Goal: Task Accomplishment & Management: Use online tool/utility

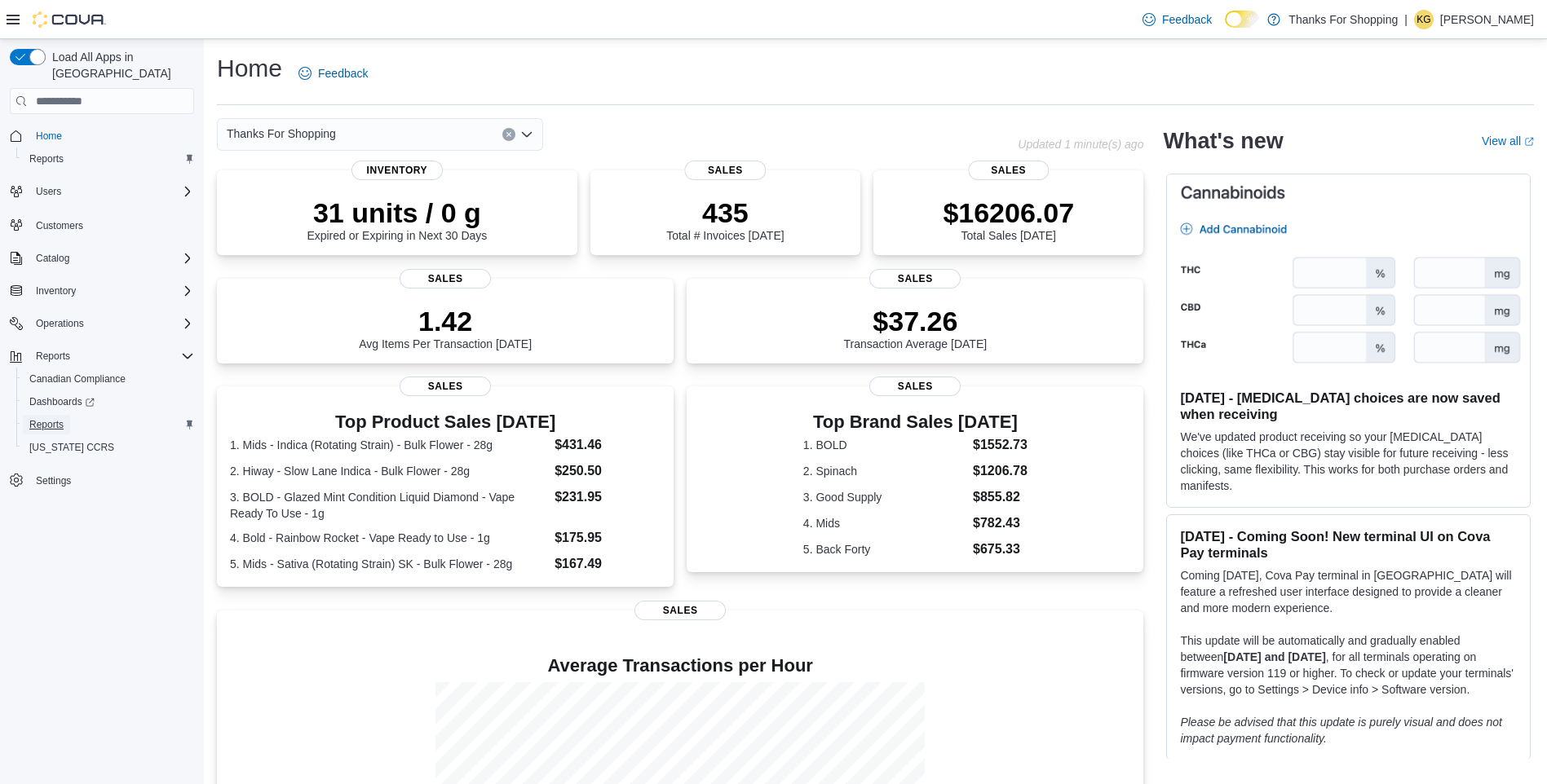
click at [50, 418] on span "Reports" at bounding box center [46, 424] width 35 height 13
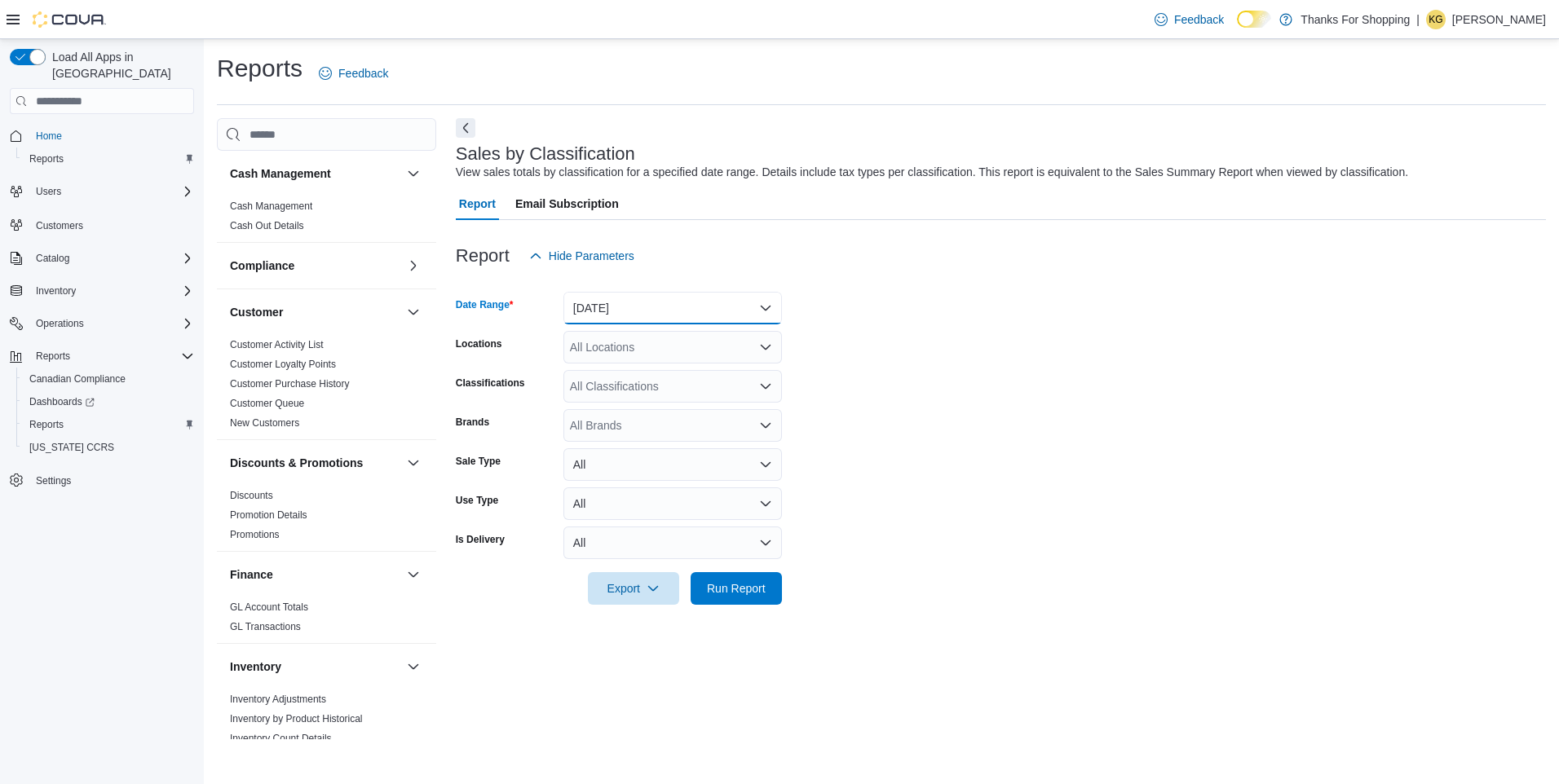
click at [664, 311] on button "[DATE]" at bounding box center [672, 308] width 218 height 33
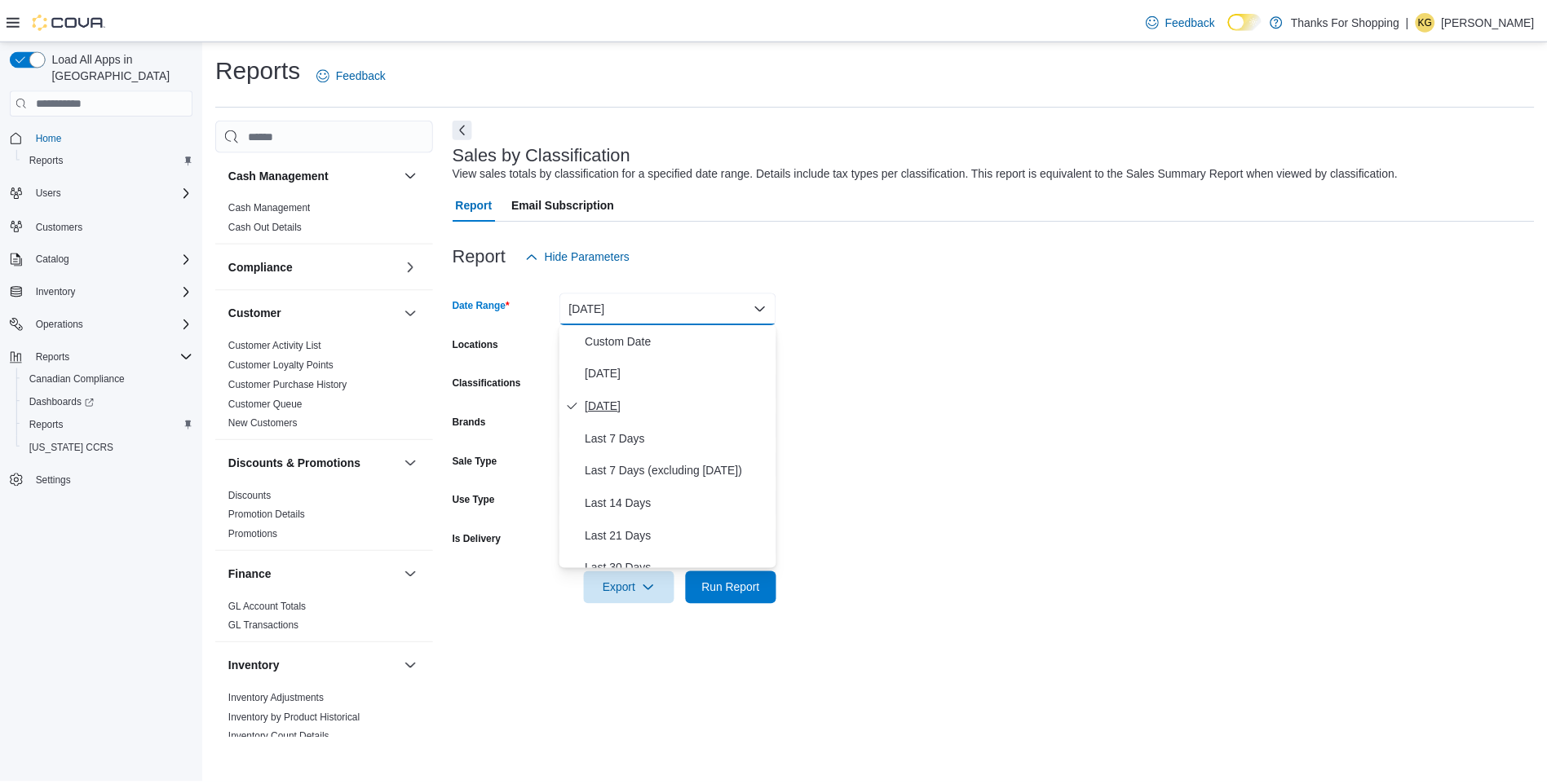
scroll to position [245, 0]
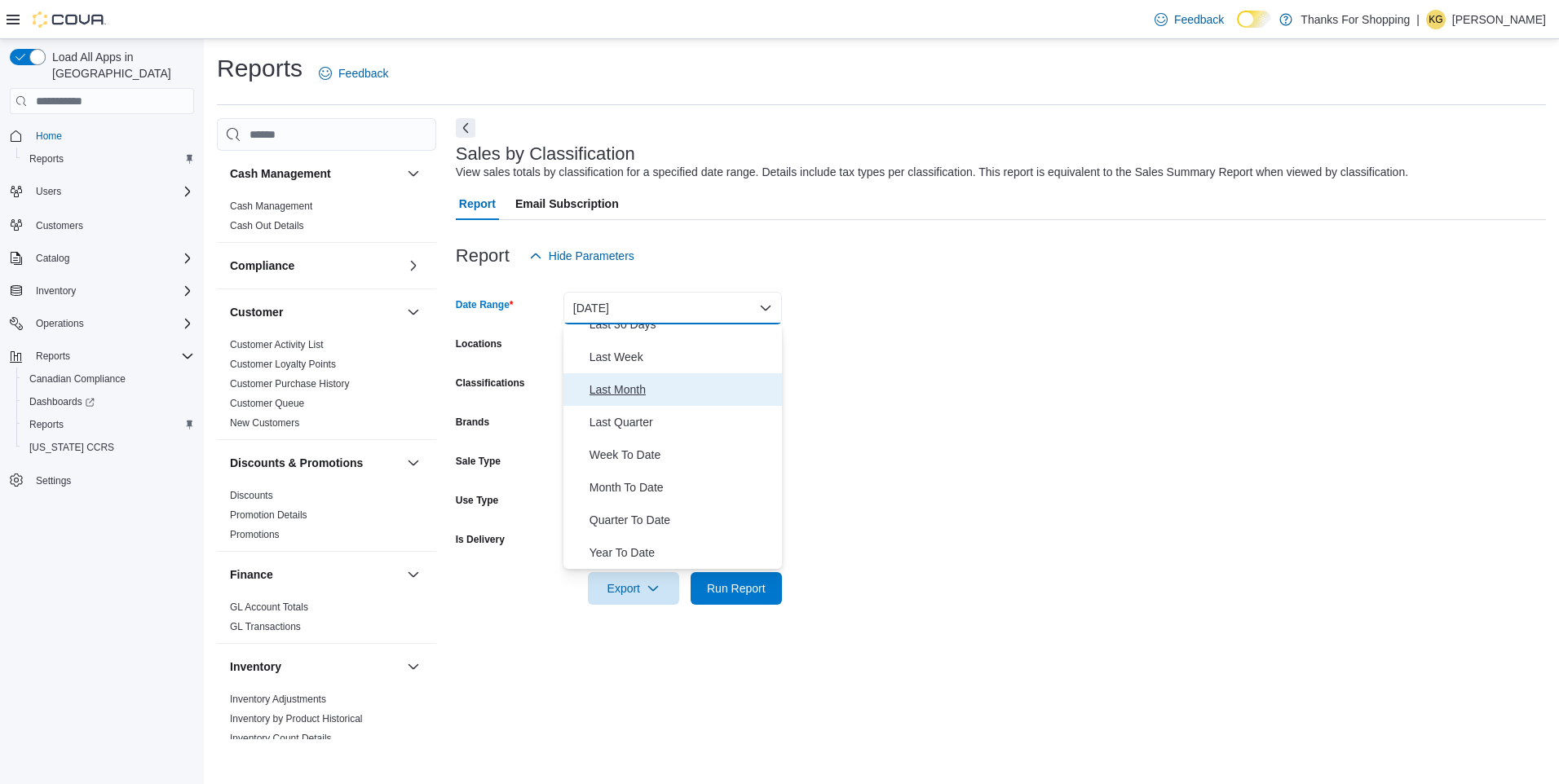
click at [631, 387] on span "Last Month" at bounding box center [683, 390] width 186 height 20
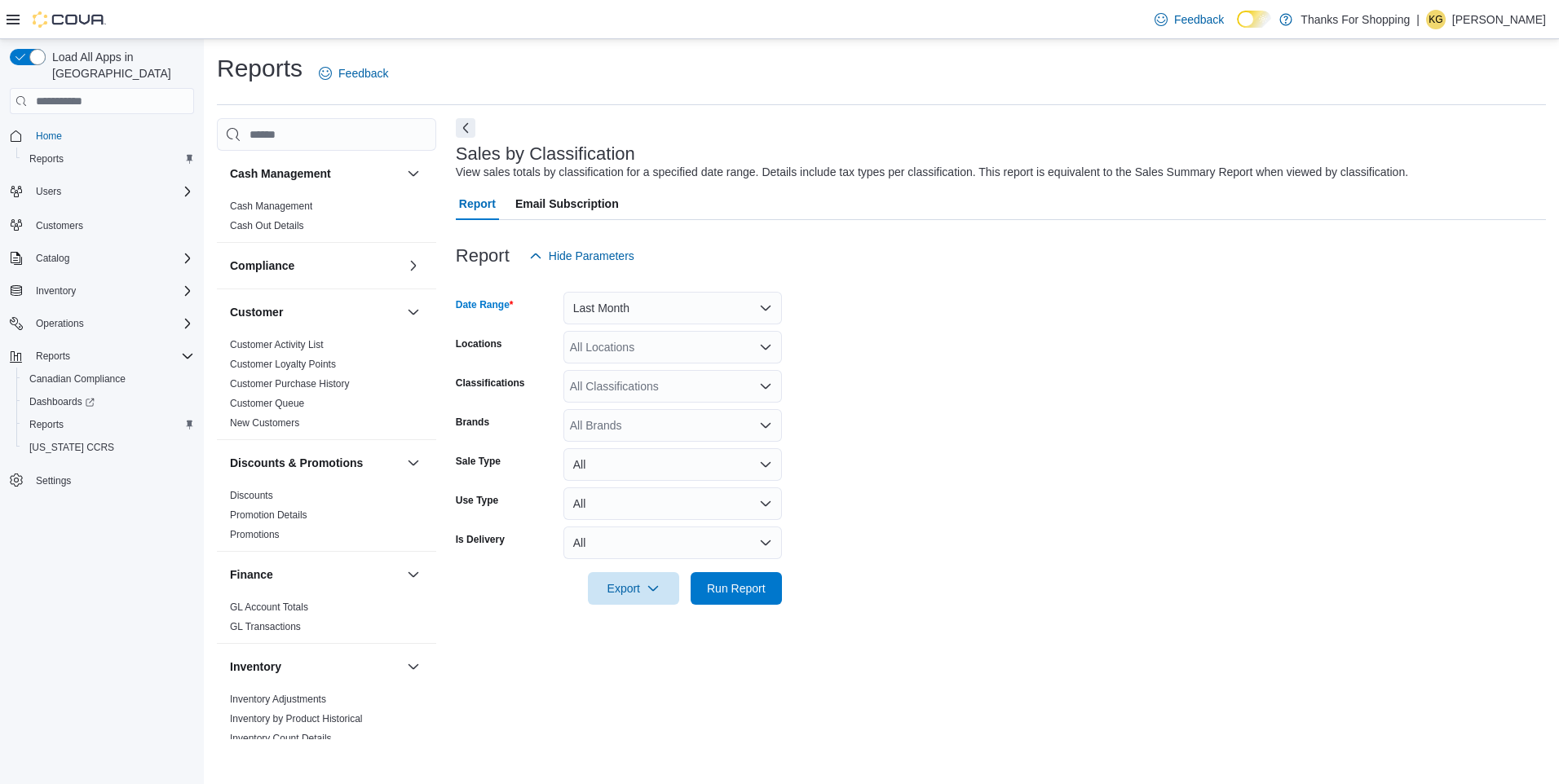
click at [653, 342] on div "All Locations" at bounding box center [672, 347] width 218 height 33
type input "**"
click at [651, 399] on span "[PERSON_NAME]'s Cannabis" at bounding box center [683, 398] width 153 height 17
click at [1024, 407] on form "Date Range Last Month Locations [PERSON_NAME]'s Cannabis Classifications All Cl…" at bounding box center [1001, 438] width 1091 height 333
click at [755, 588] on span "Run Report" at bounding box center [736, 588] width 58 height 17
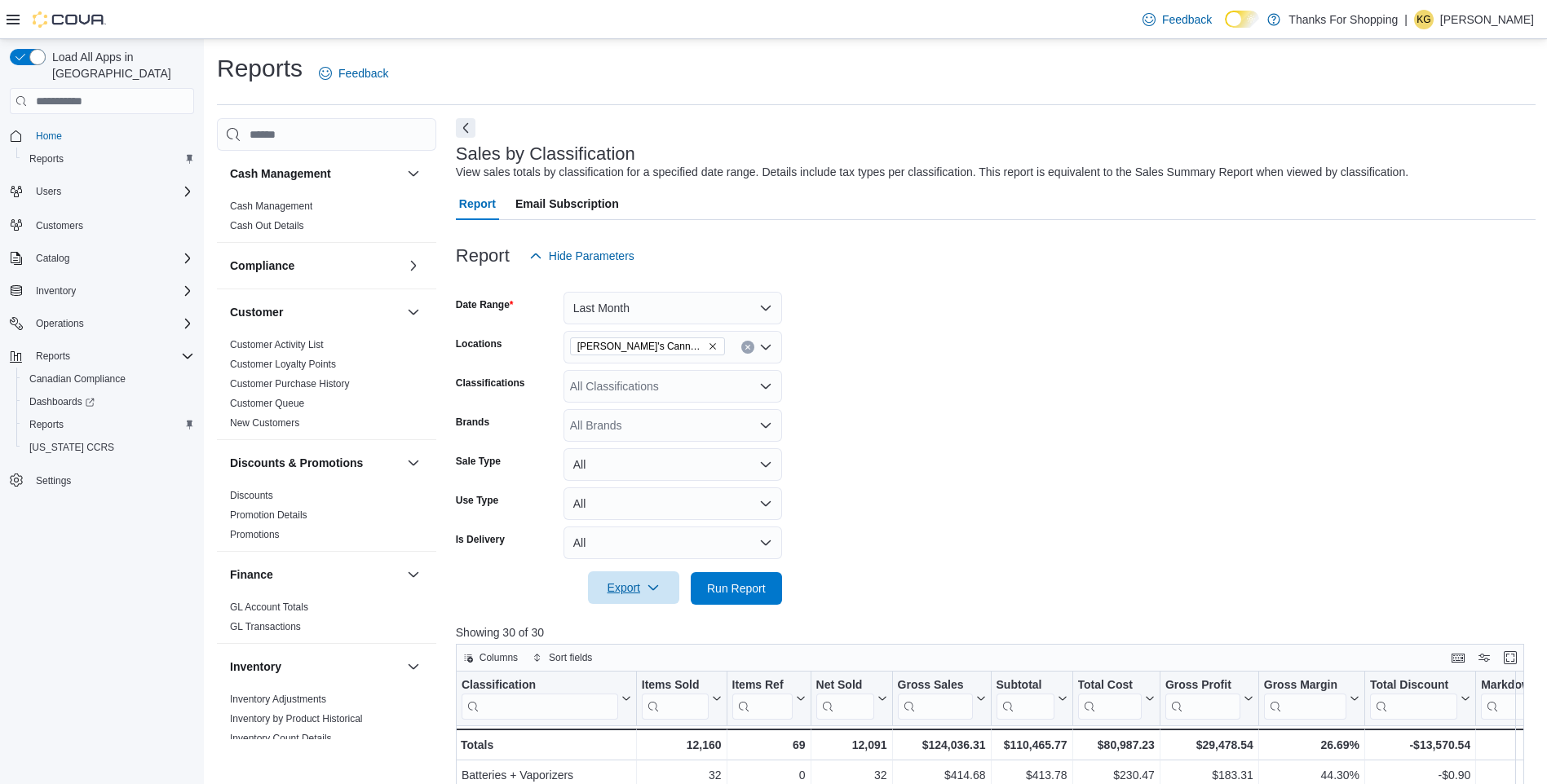
click at [642, 595] on span "Export" at bounding box center [633, 588] width 72 height 33
click at [647, 625] on span "Export to Excel" at bounding box center [636, 620] width 73 height 13
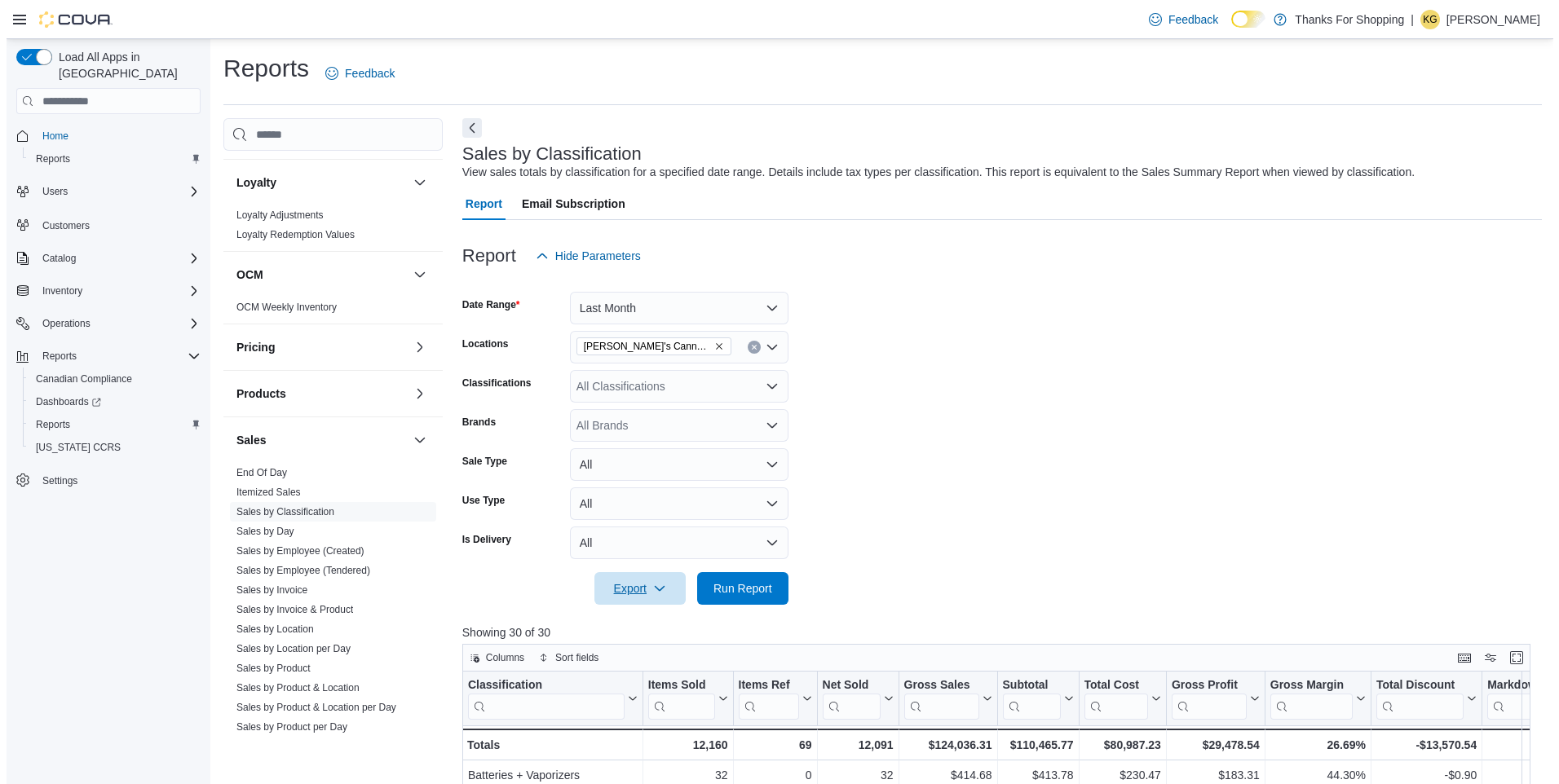
scroll to position [801, 0]
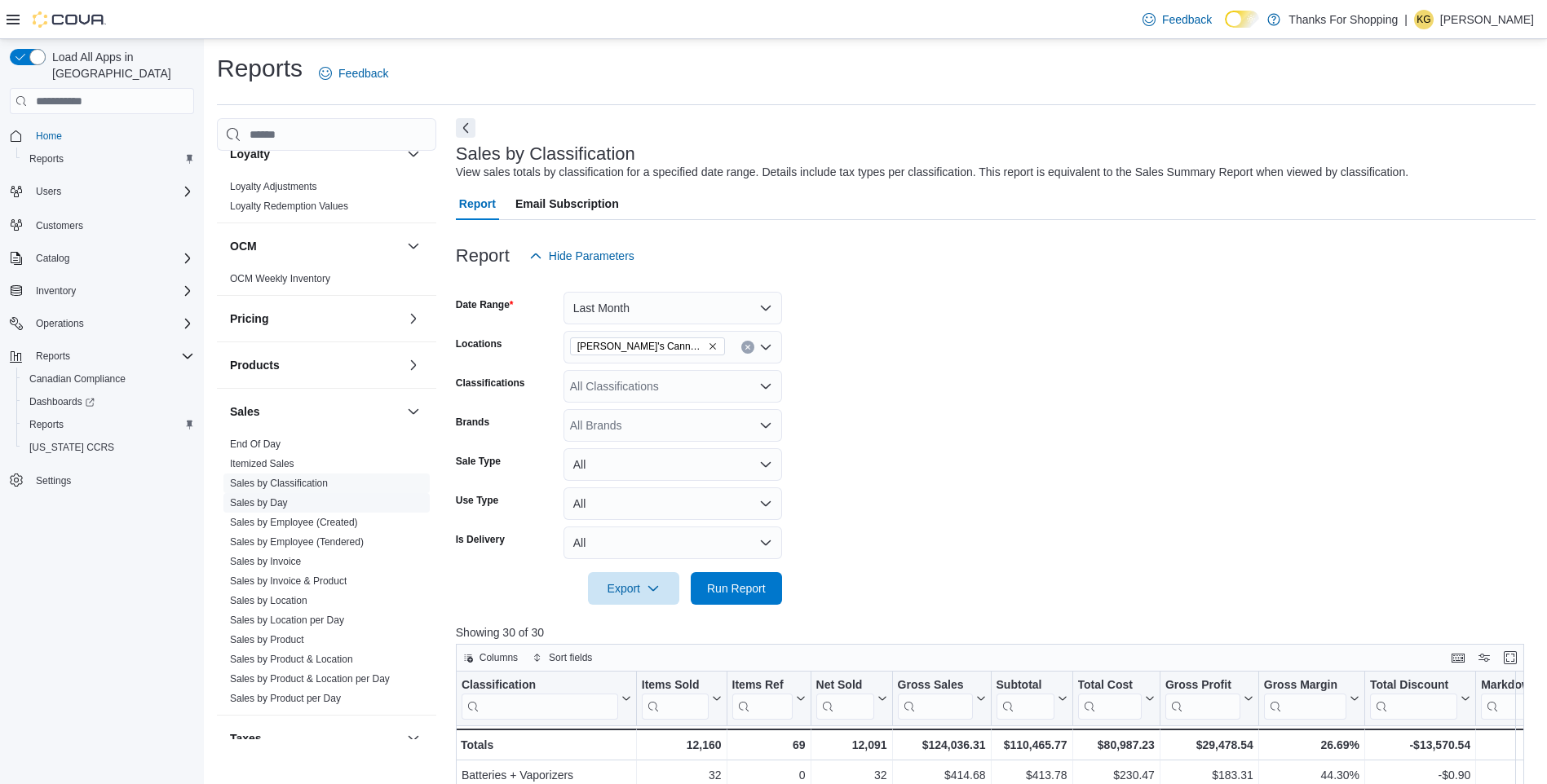
click at [267, 505] on link "Sales by Day" at bounding box center [259, 504] width 58 height 12
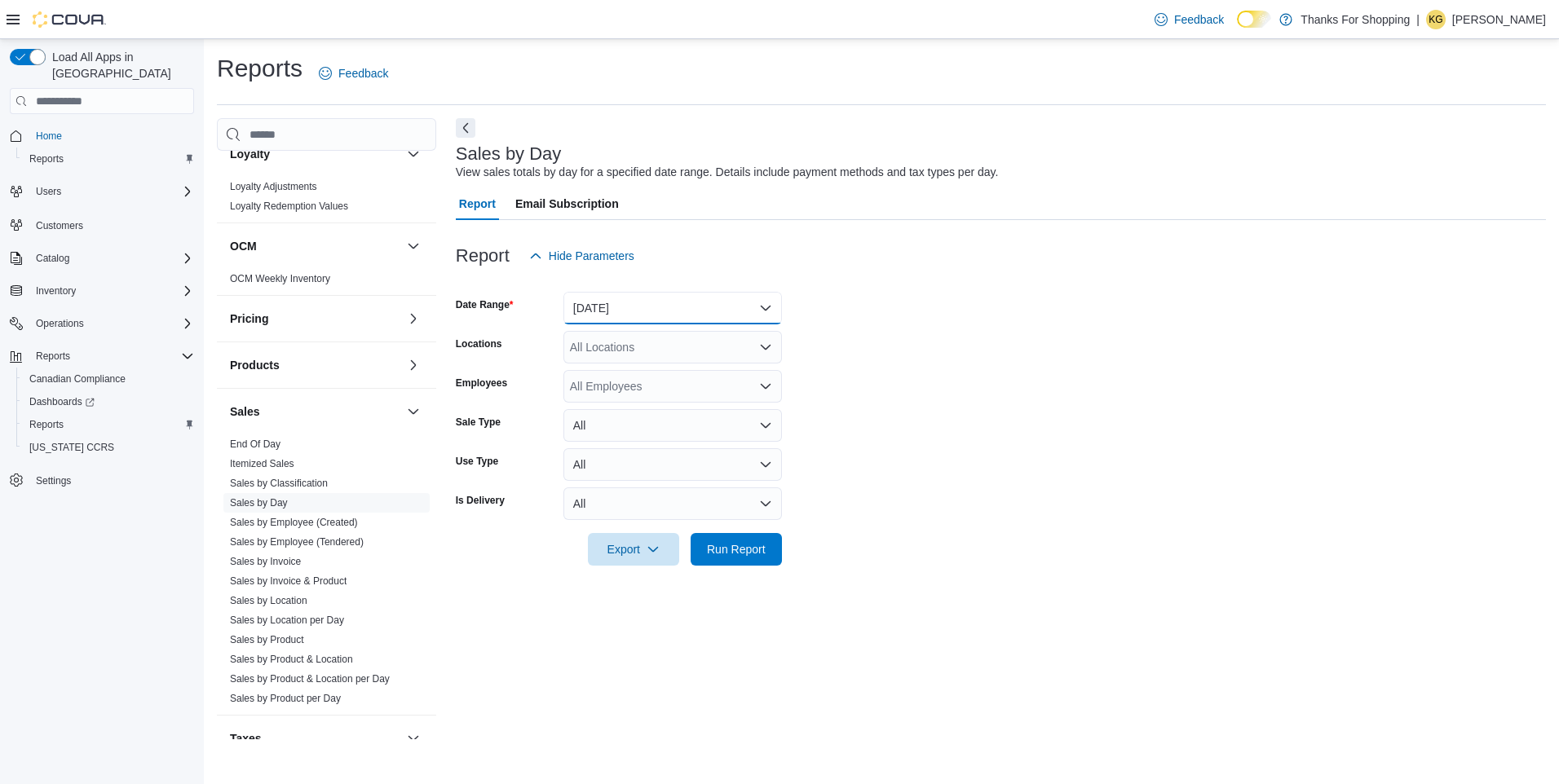
click at [645, 308] on button "[DATE]" at bounding box center [672, 308] width 218 height 33
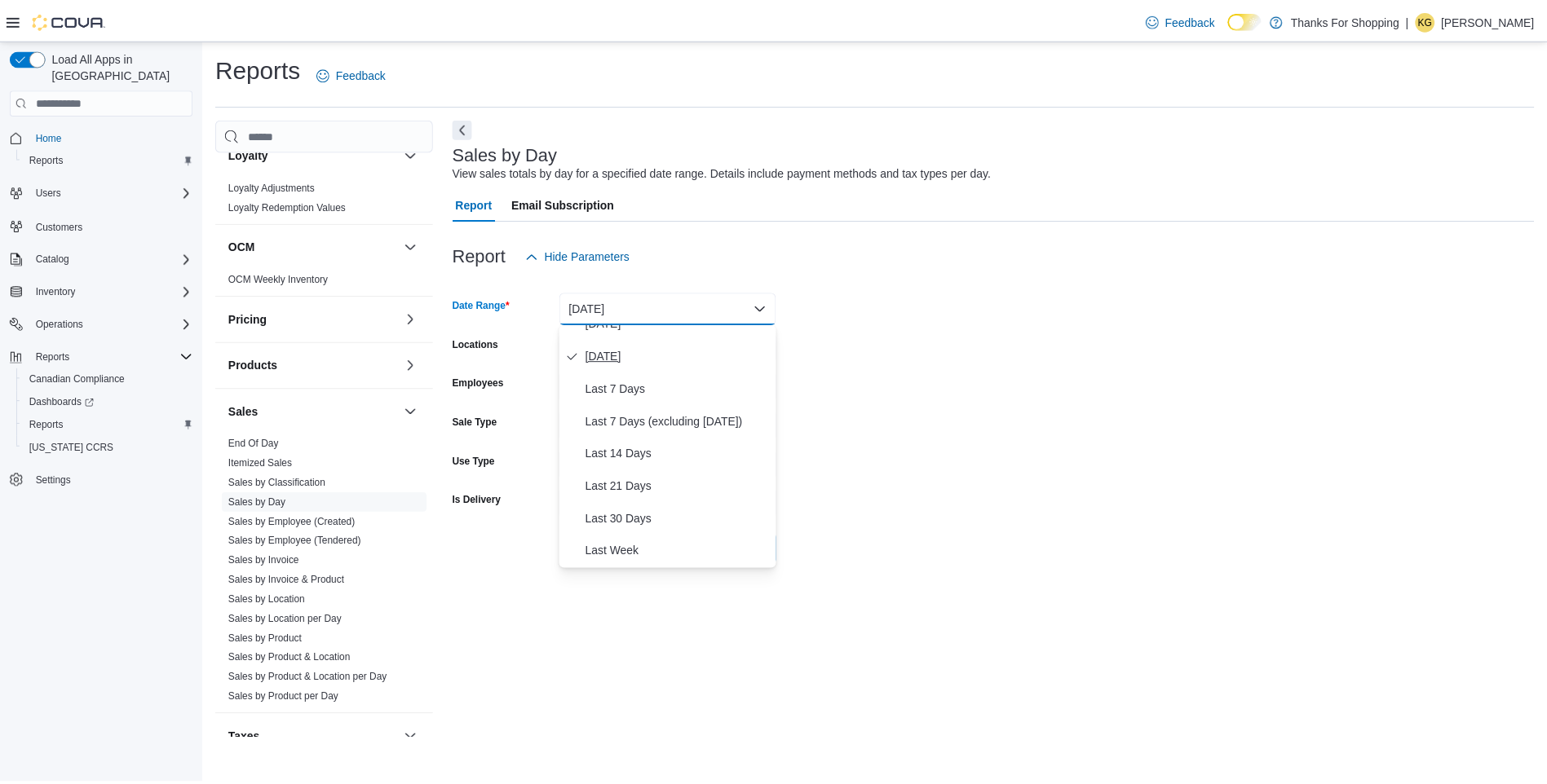
scroll to position [82, 0]
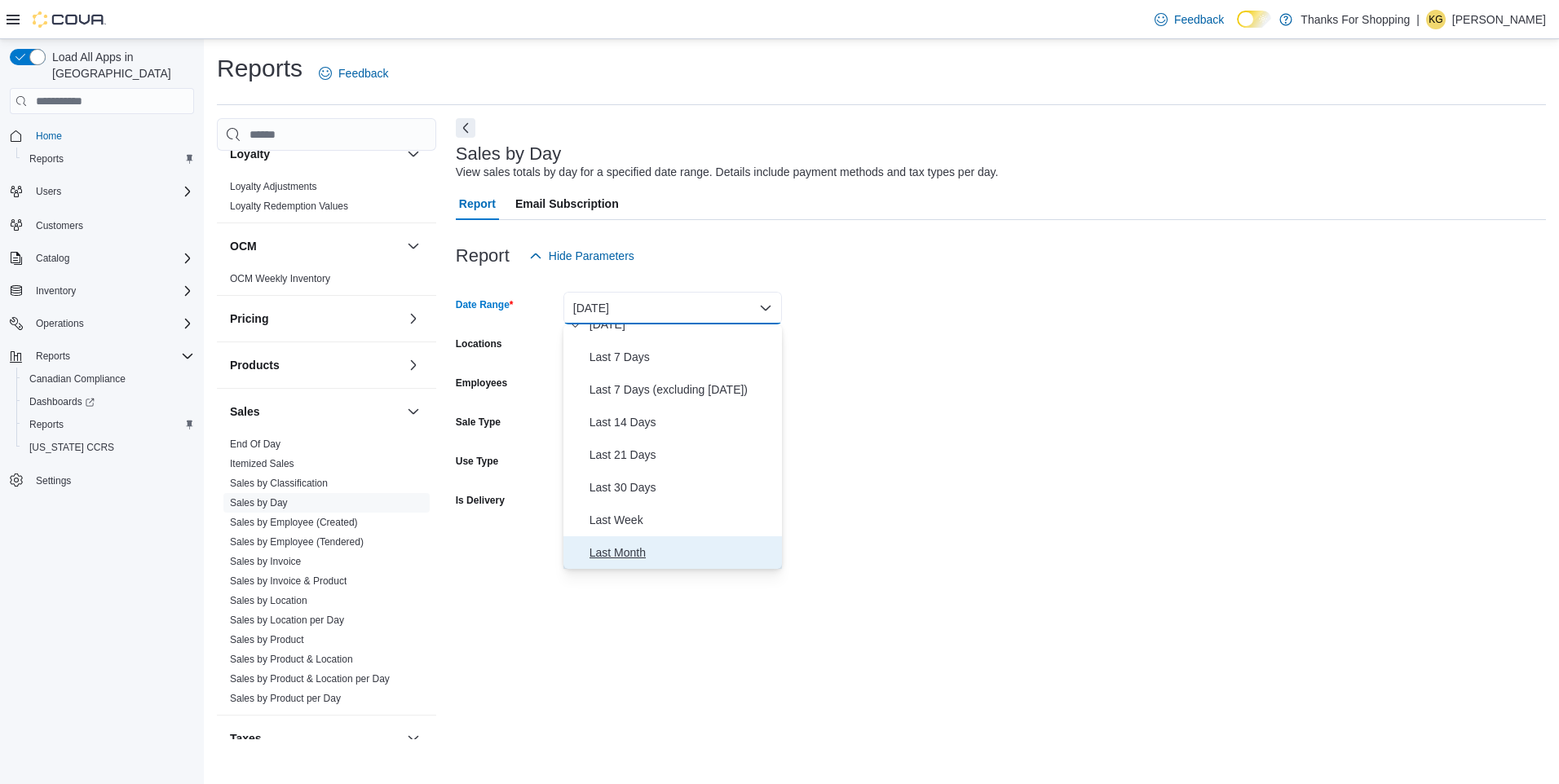
click at [642, 554] on span "Last Month" at bounding box center [683, 553] width 186 height 20
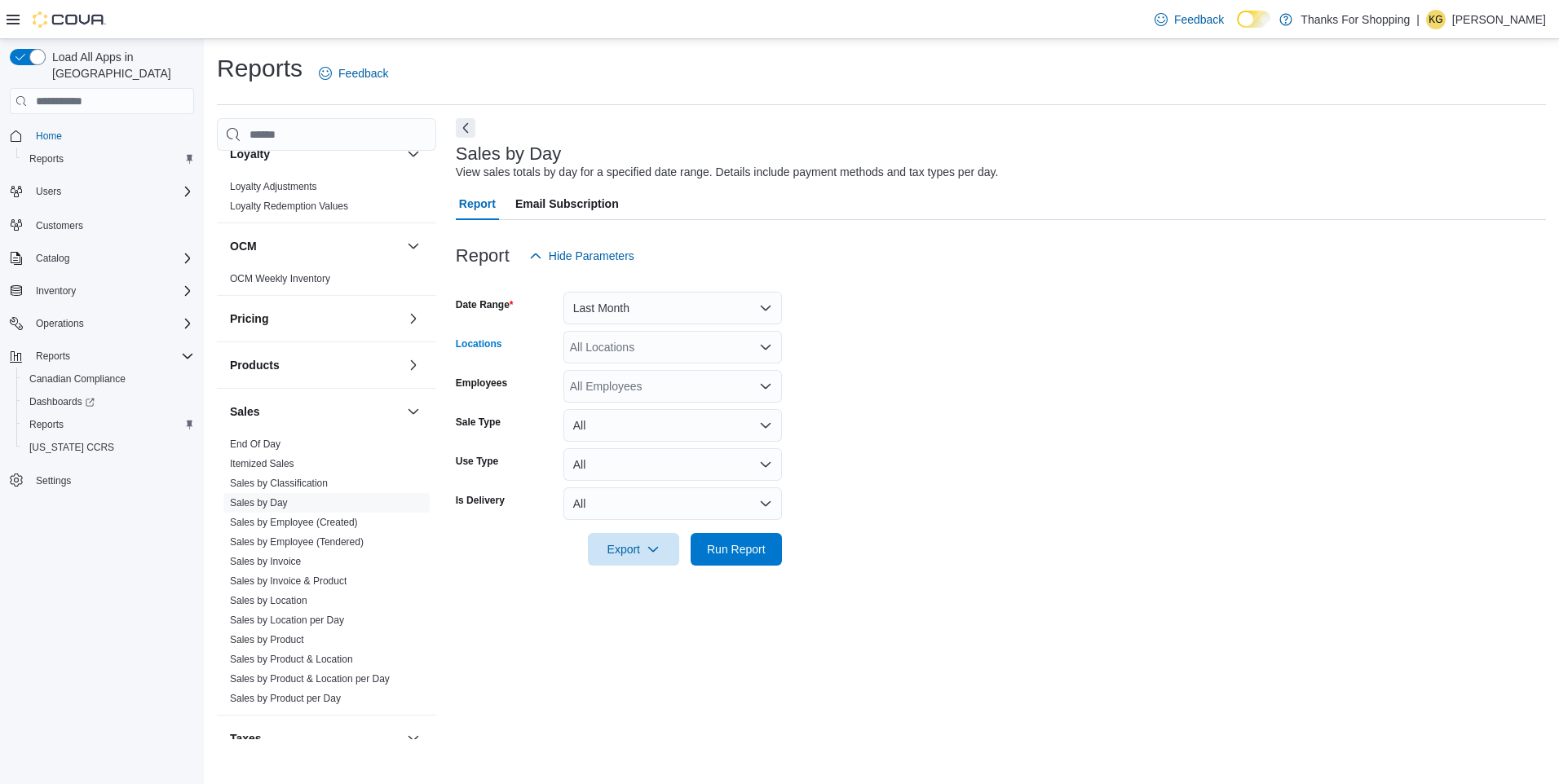
click at [669, 353] on div "All Locations" at bounding box center [672, 347] width 218 height 33
type input "**"
click at [659, 401] on span "[PERSON_NAME]'s Cannabis" at bounding box center [683, 398] width 153 height 17
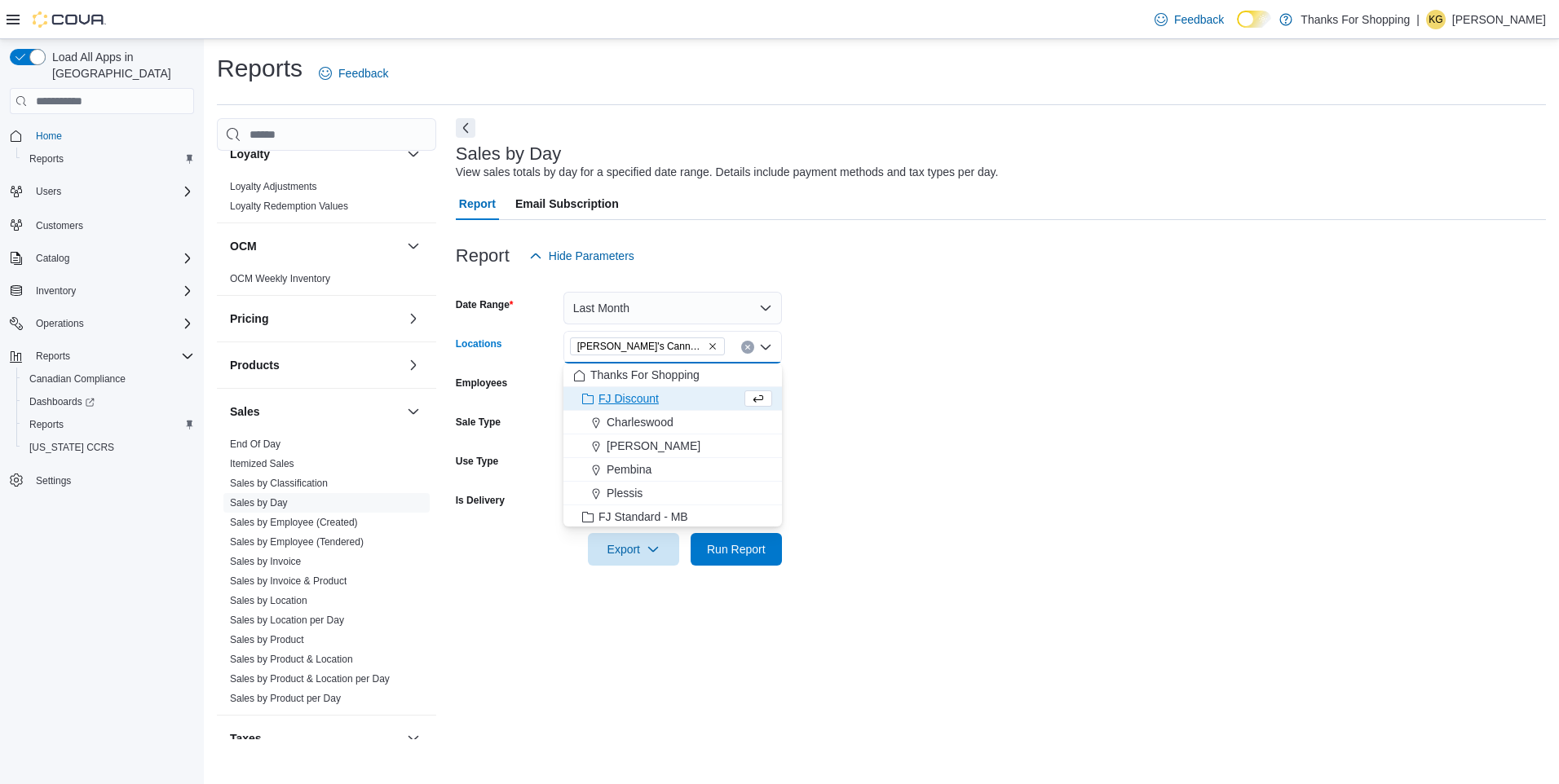
click at [1003, 446] on form "Date Range Last Month Locations [PERSON_NAME]'s Cannabis Combo box. Selected. […" at bounding box center [1001, 419] width 1091 height 293
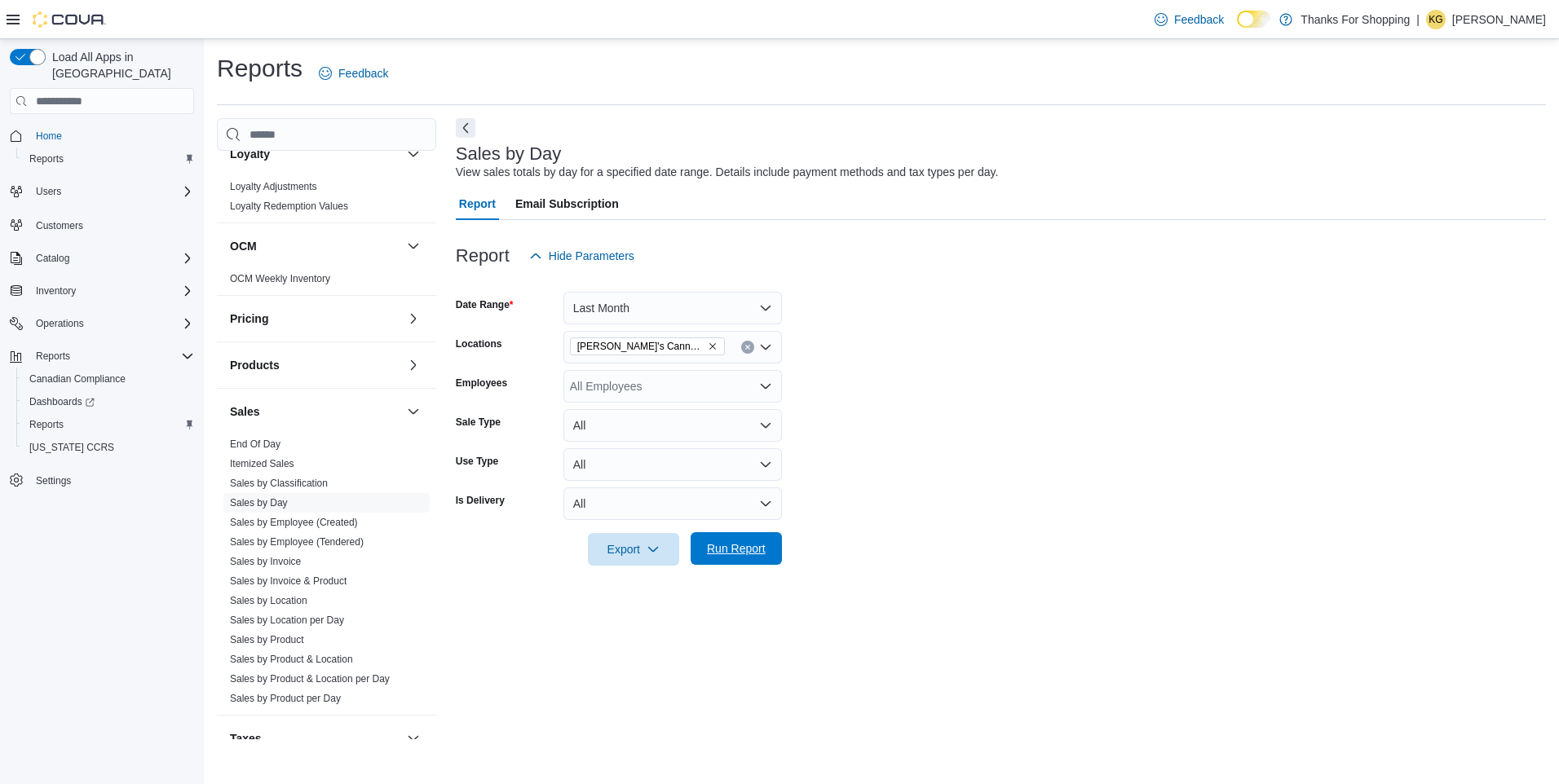
click at [737, 548] on span "Run Report" at bounding box center [736, 548] width 58 height 17
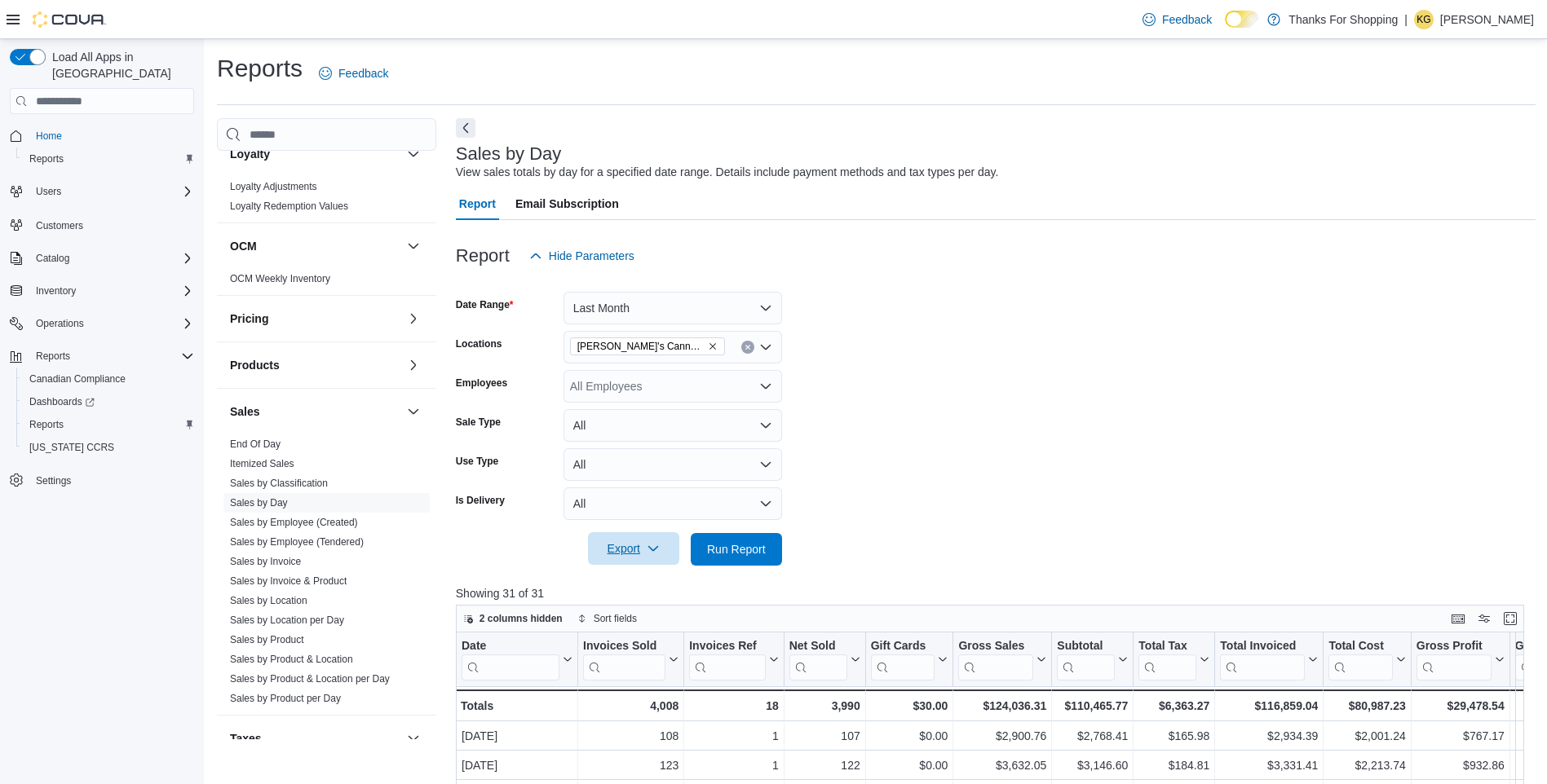
click at [619, 542] on span "Export" at bounding box center [633, 548] width 72 height 33
click at [624, 578] on span "Export to Excel" at bounding box center [636, 582] width 73 height 13
